Goal: Transaction & Acquisition: Purchase product/service

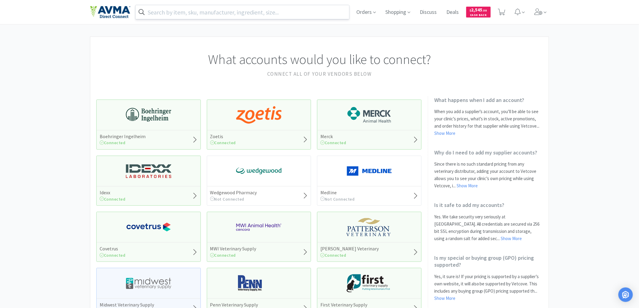
click at [203, 11] on input "text" at bounding box center [242, 12] width 213 height 14
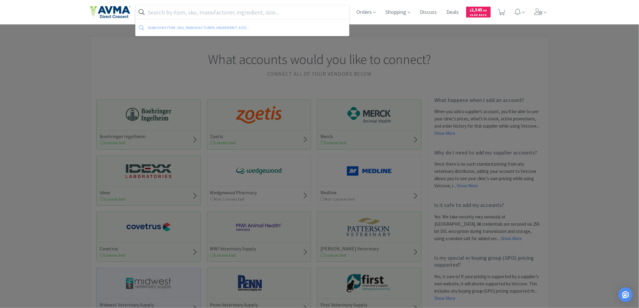
paste input "570225"
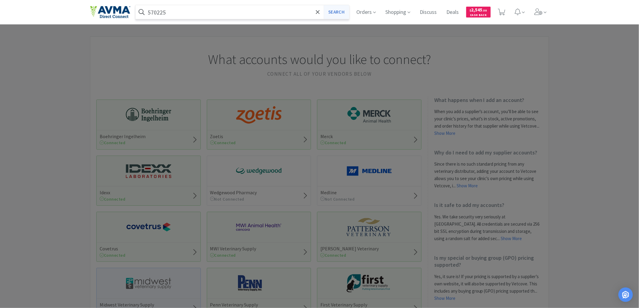
type input "570225"
click at [340, 14] on button "Search" at bounding box center [336, 12] width 25 height 14
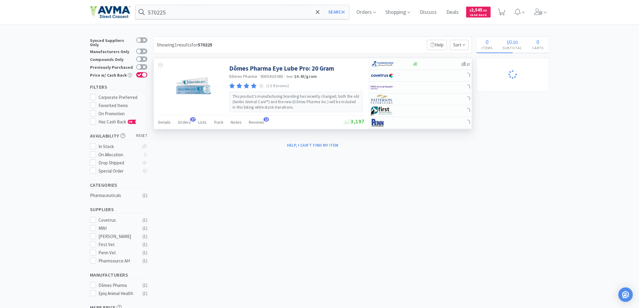
select select "1"
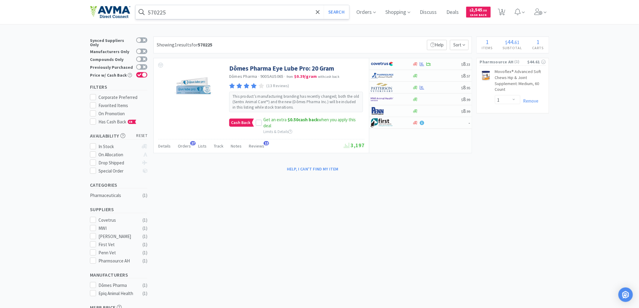
click at [180, 14] on input "570225" at bounding box center [242, 12] width 213 height 14
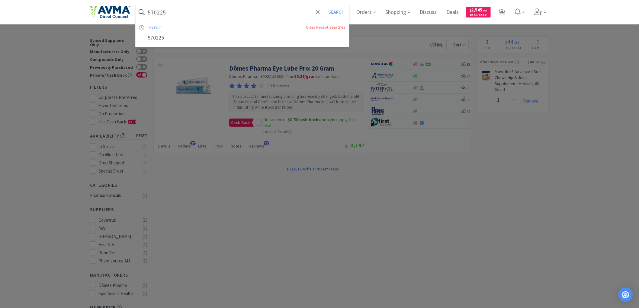
paste input "080530"
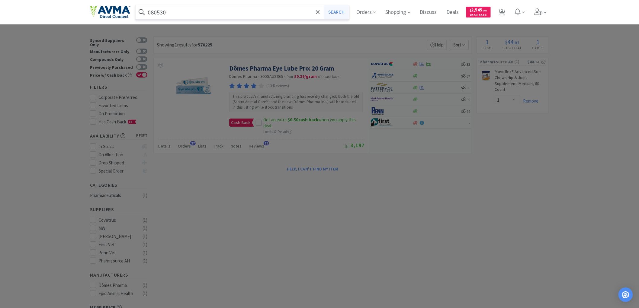
type input "080530"
click at [334, 13] on button "Search" at bounding box center [336, 12] width 25 height 14
